Goal: Use online tool/utility: Utilize a website feature to perform a specific function

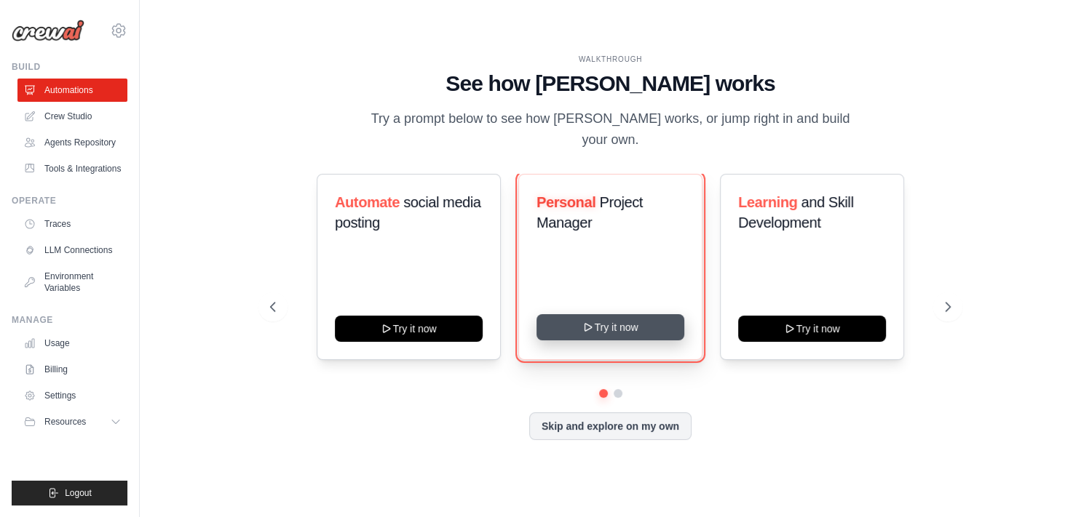
click at [618, 325] on button "Try it now" at bounding box center [610, 327] width 148 height 26
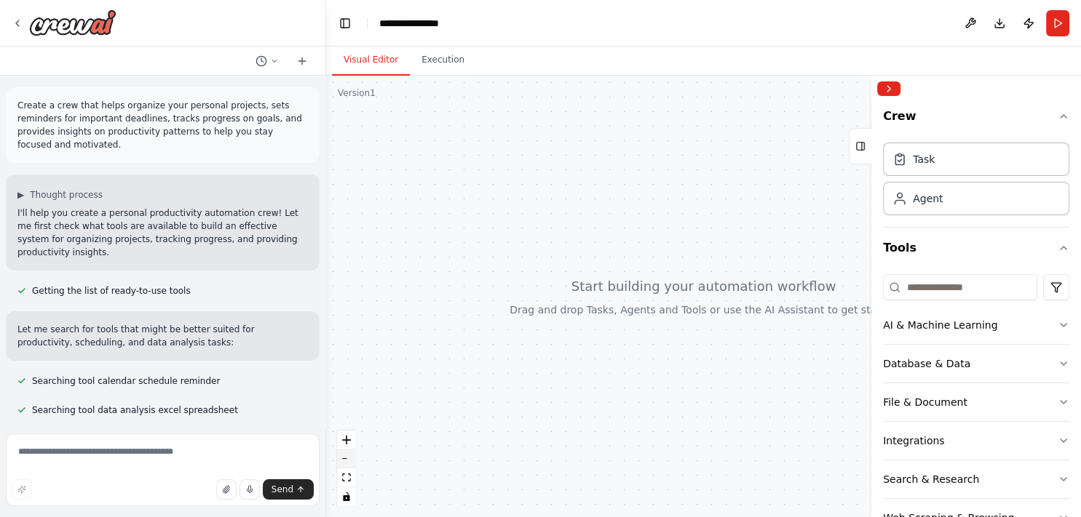
click at [342, 462] on button "zoom out" at bounding box center [346, 459] width 19 height 19
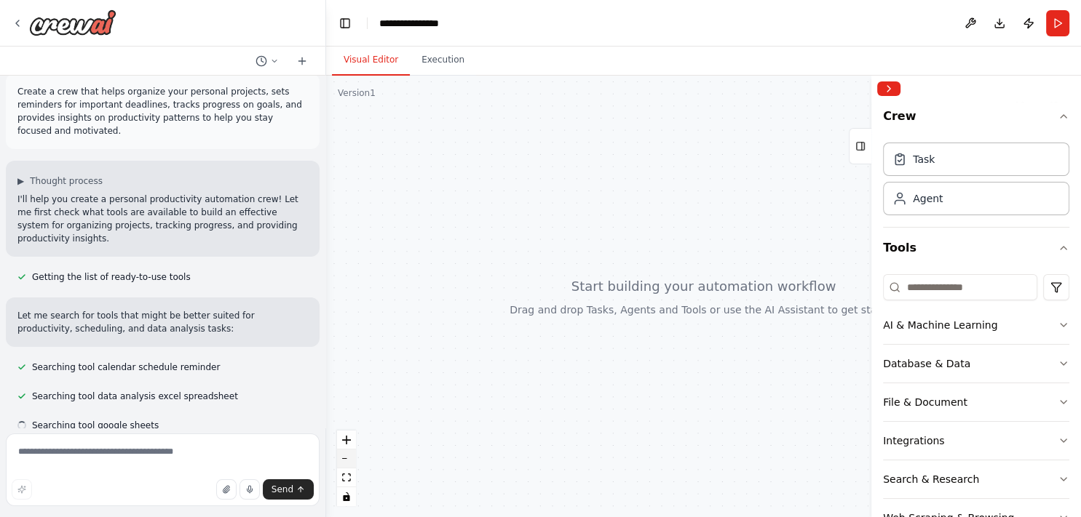
click at [342, 462] on button "zoom out" at bounding box center [346, 459] width 19 height 19
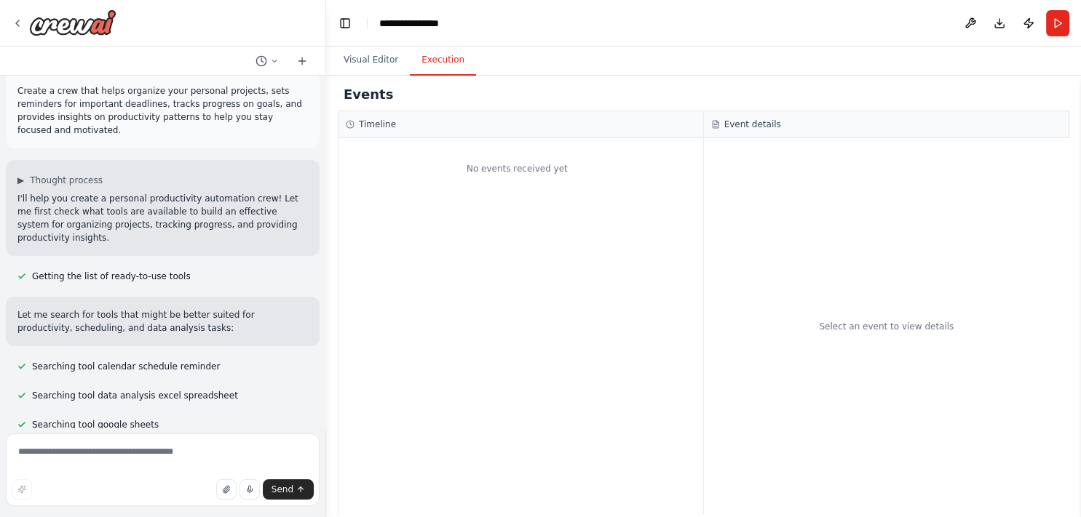
click at [438, 62] on button "Execution" at bounding box center [443, 60] width 66 height 31
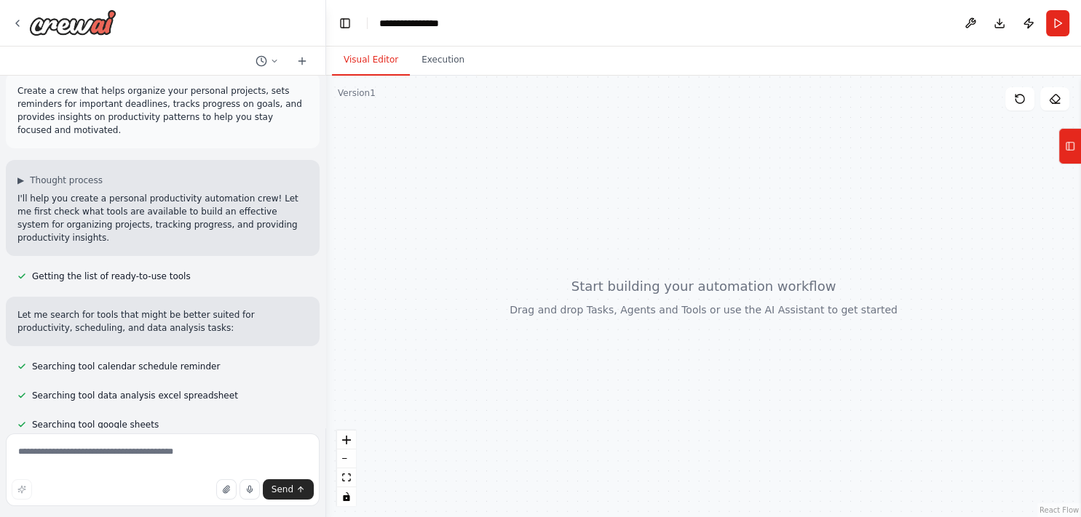
click at [373, 63] on button "Visual Editor" at bounding box center [371, 60] width 78 height 31
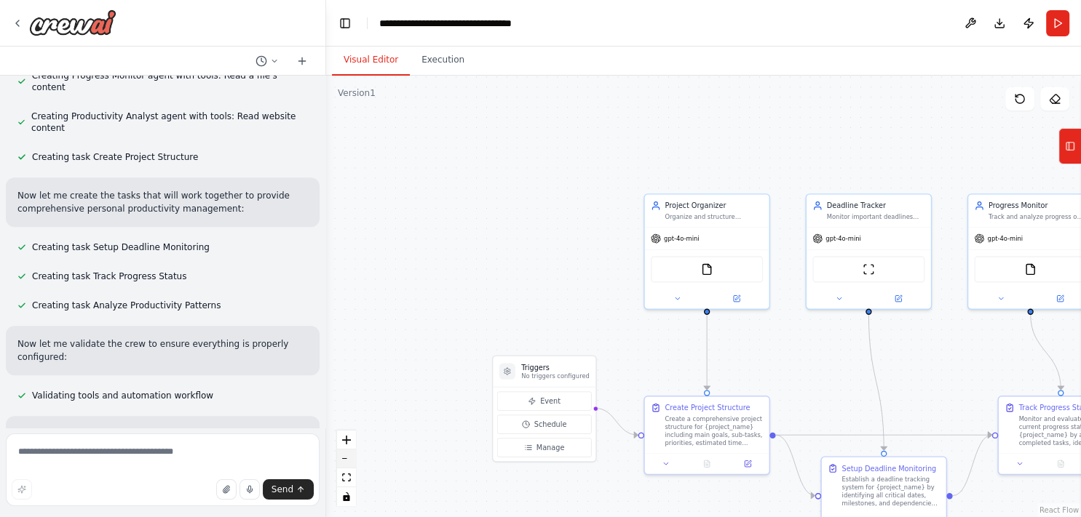
scroll to position [714, 0]
click at [343, 465] on button "zoom out" at bounding box center [346, 459] width 19 height 19
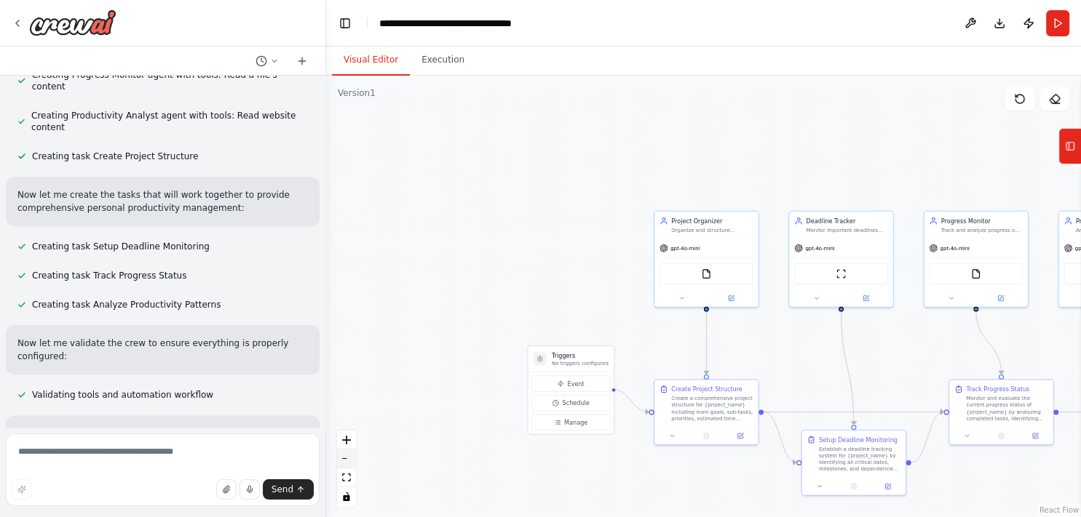
click at [343, 465] on button "zoom out" at bounding box center [346, 459] width 19 height 19
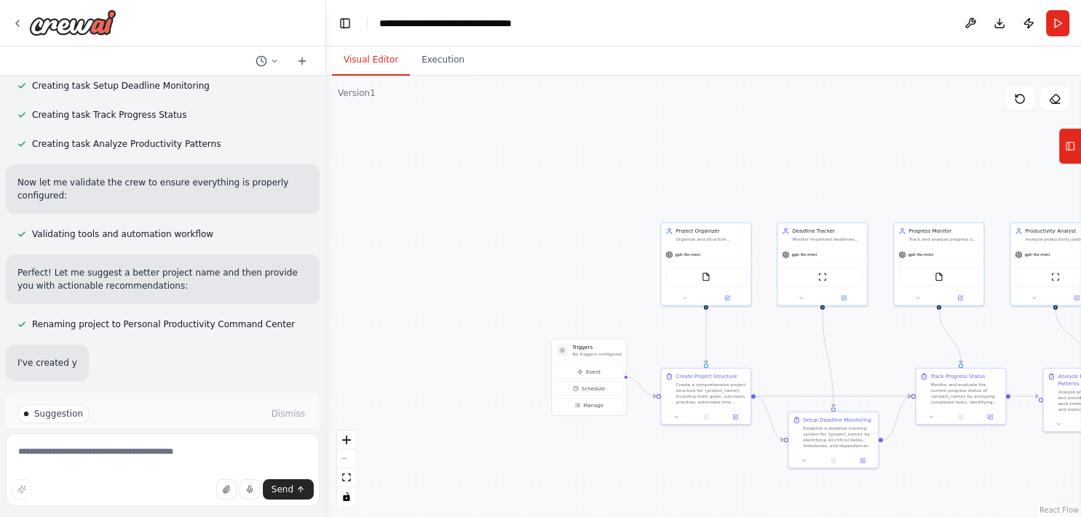
scroll to position [880, 0]
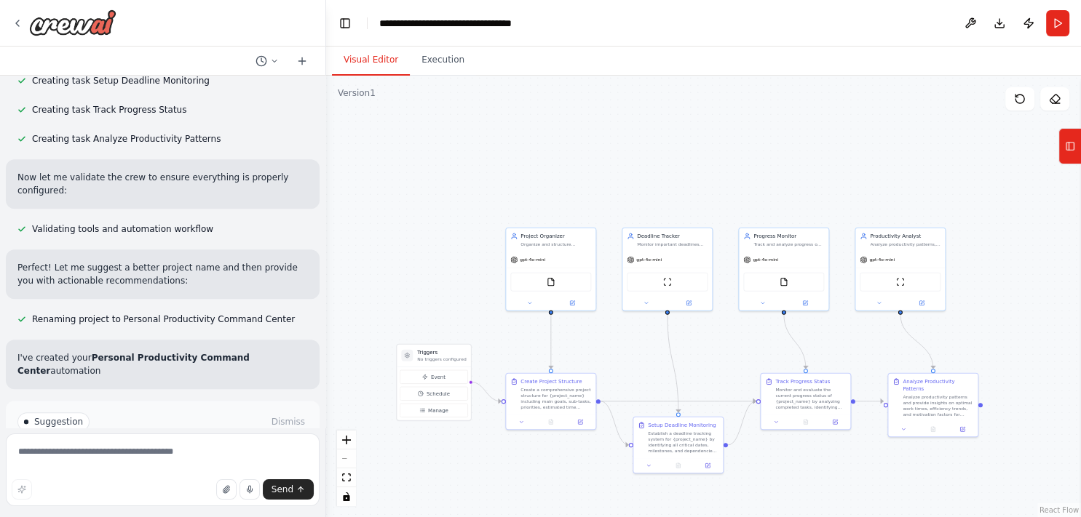
drag, startPoint x: 718, startPoint y: 168, endPoint x: 563, endPoint y: 173, distance: 155.1
click at [563, 173] on div ".deletable-edge-delete-btn { width: 20px; height: 20px; border: 0px solid #ffff…" at bounding box center [703, 297] width 755 height 442
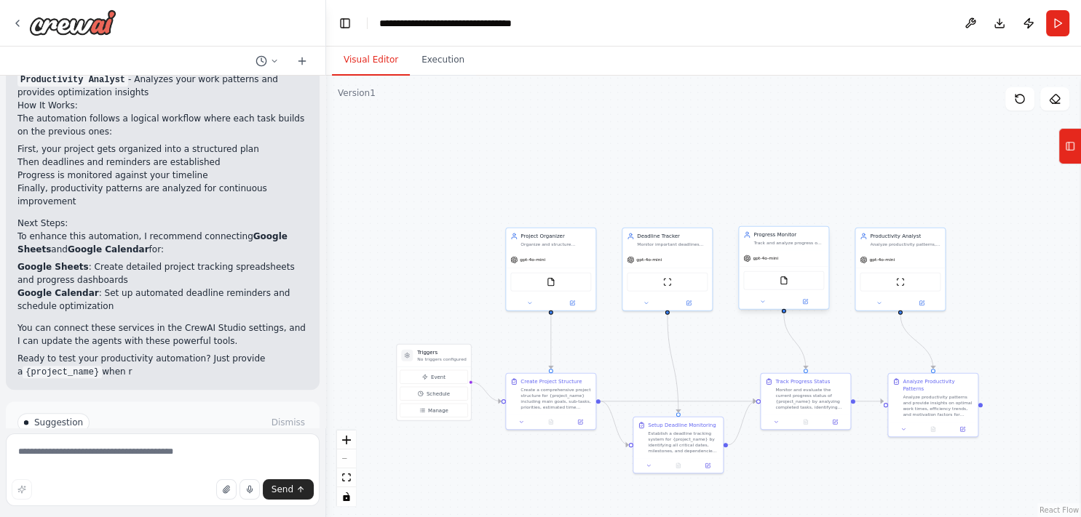
scroll to position [1281, 0]
click at [346, 441] on icon "zoom in" at bounding box center [346, 440] width 9 height 9
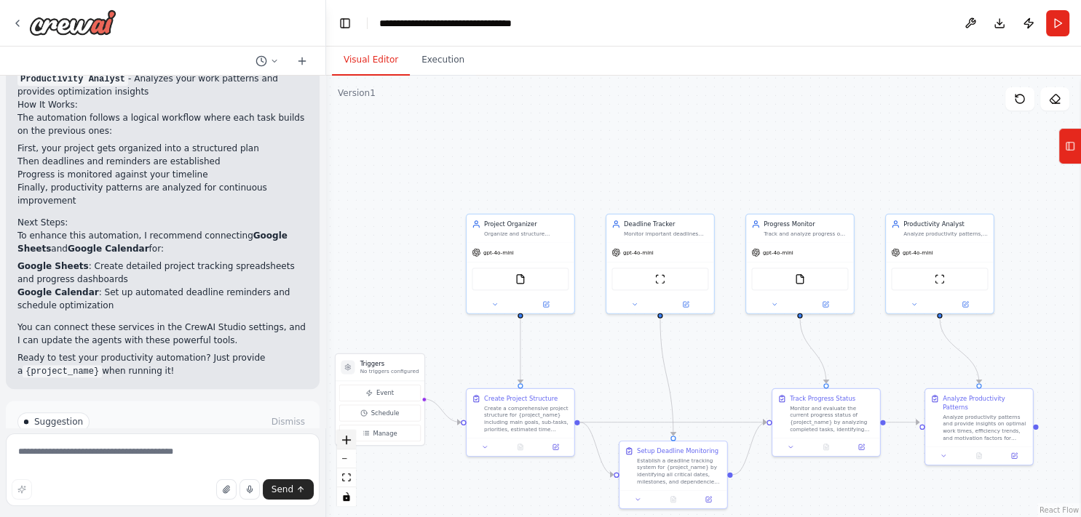
click at [346, 441] on icon "zoom in" at bounding box center [346, 440] width 9 height 9
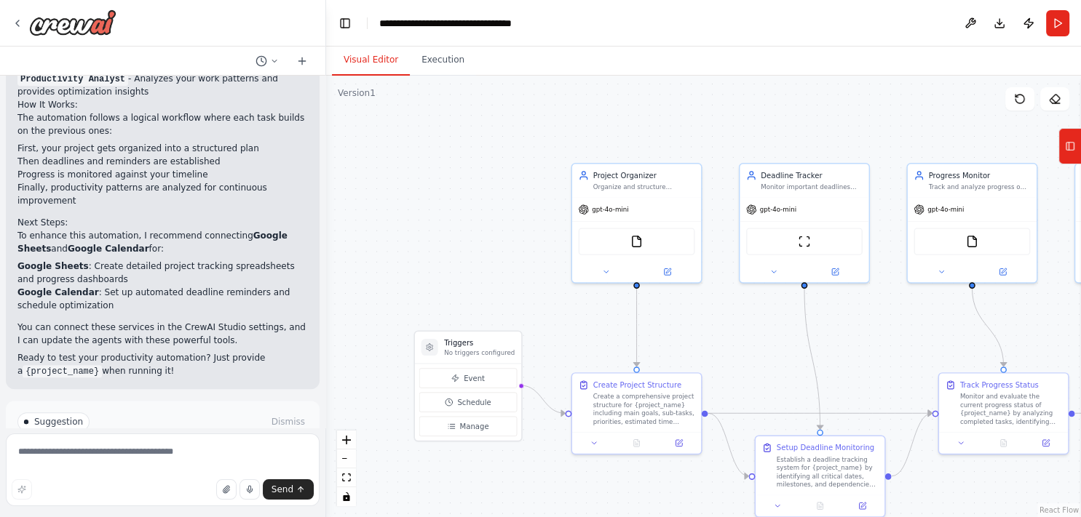
drag, startPoint x: 398, startPoint y: 367, endPoint x: 551, endPoint y: 333, distance: 156.6
click at [551, 333] on div ".deletable-edge-delete-btn { width: 20px; height: 20px; border: 0px solid #ffff…" at bounding box center [703, 297] width 755 height 442
